Goal: Task Accomplishment & Management: Use online tool/utility

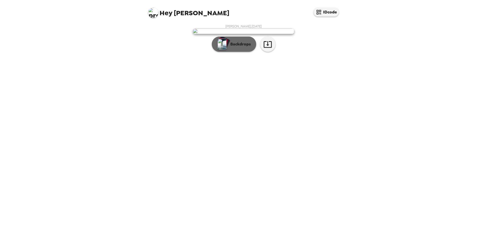
click at [239, 52] on button "Backdrops" at bounding box center [234, 44] width 44 height 15
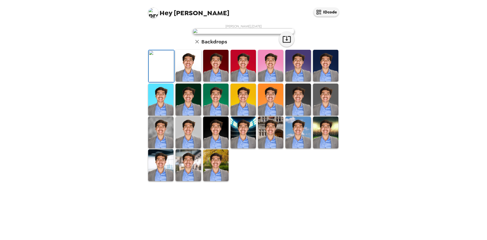
click at [197, 81] on img at bounding box center [188, 66] width 25 height 32
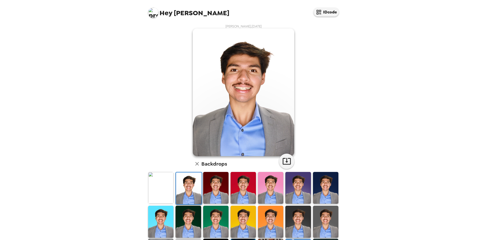
click at [208, 191] on img at bounding box center [215, 188] width 25 height 32
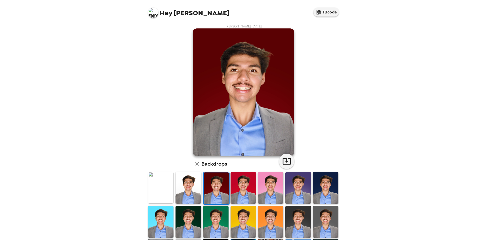
click at [225, 192] on img at bounding box center [216, 188] width 25 height 32
click at [225, 194] on img at bounding box center [216, 188] width 25 height 32
click at [292, 195] on img at bounding box center [297, 188] width 25 height 32
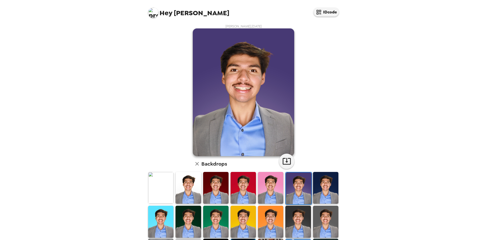
click at [313, 189] on img at bounding box center [325, 188] width 25 height 32
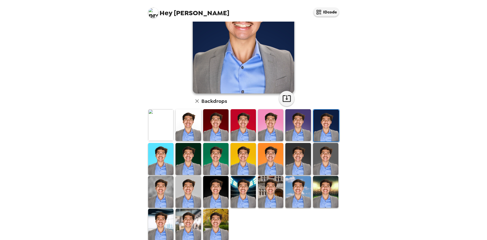
scroll to position [69, 0]
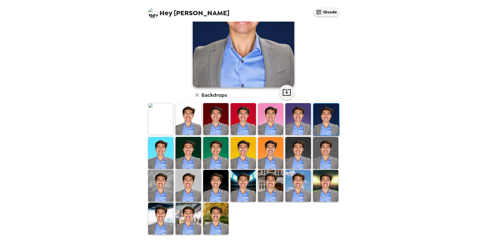
click at [217, 189] on img at bounding box center [215, 186] width 25 height 32
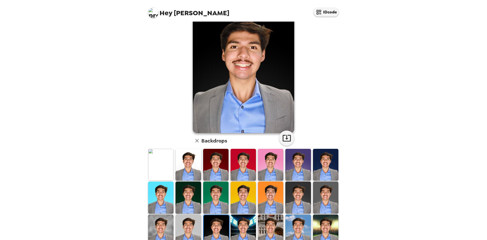
scroll to position [51, 0]
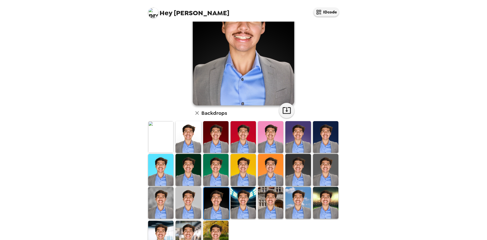
drag, startPoint x: 266, startPoint y: 207, endPoint x: 278, endPoint y: 206, distance: 12.2
click at [266, 207] on img at bounding box center [270, 203] width 25 height 32
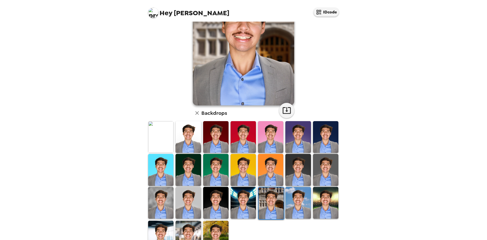
click at [307, 204] on img at bounding box center [297, 203] width 25 height 32
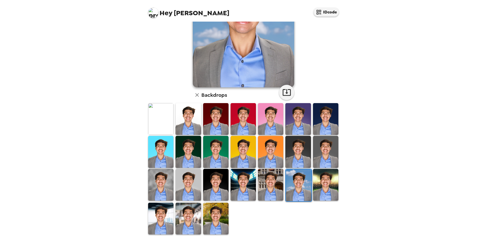
click at [151, 222] on img at bounding box center [160, 218] width 25 height 32
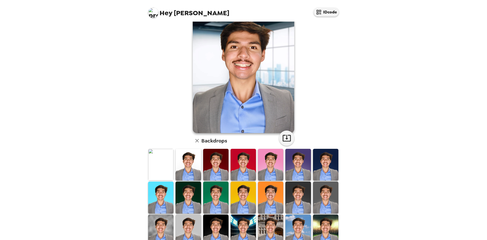
scroll to position [0, 0]
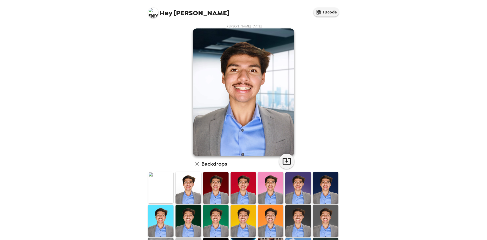
click at [194, 188] on img at bounding box center [188, 188] width 25 height 32
